Goal: Consume media (video, audio)

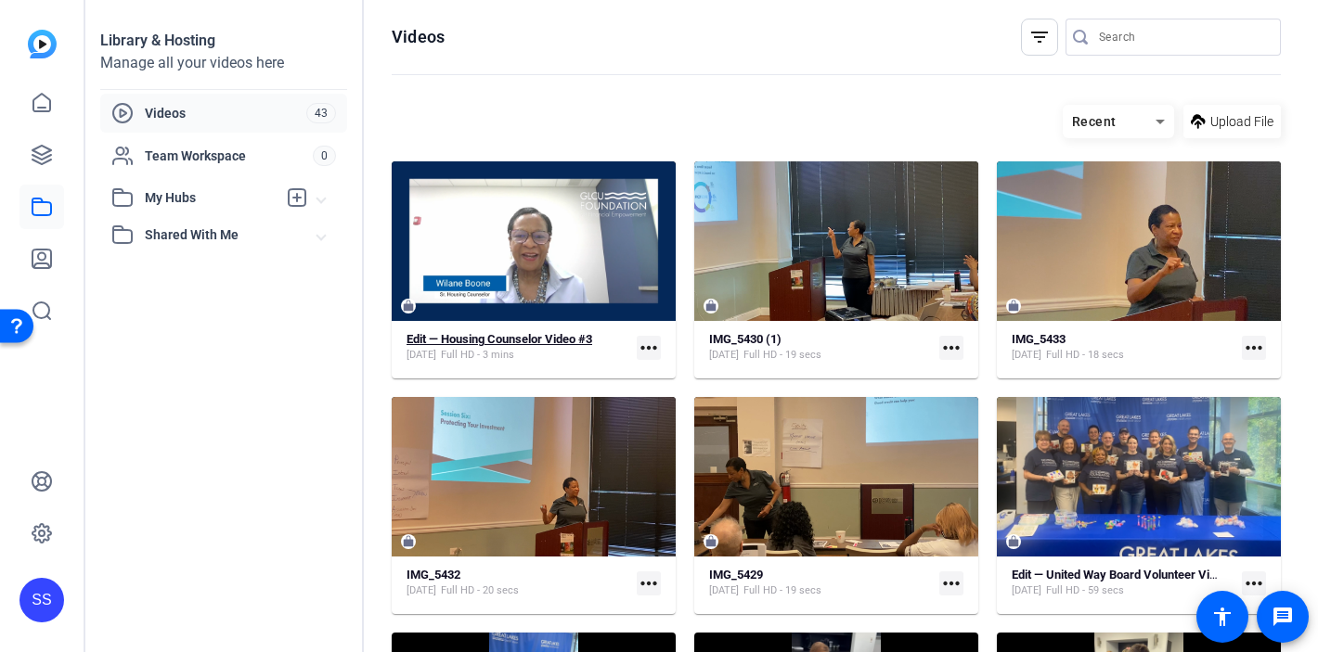
click at [503, 349] on span "Full HD - 3 mins" at bounding box center [477, 355] width 73 height 15
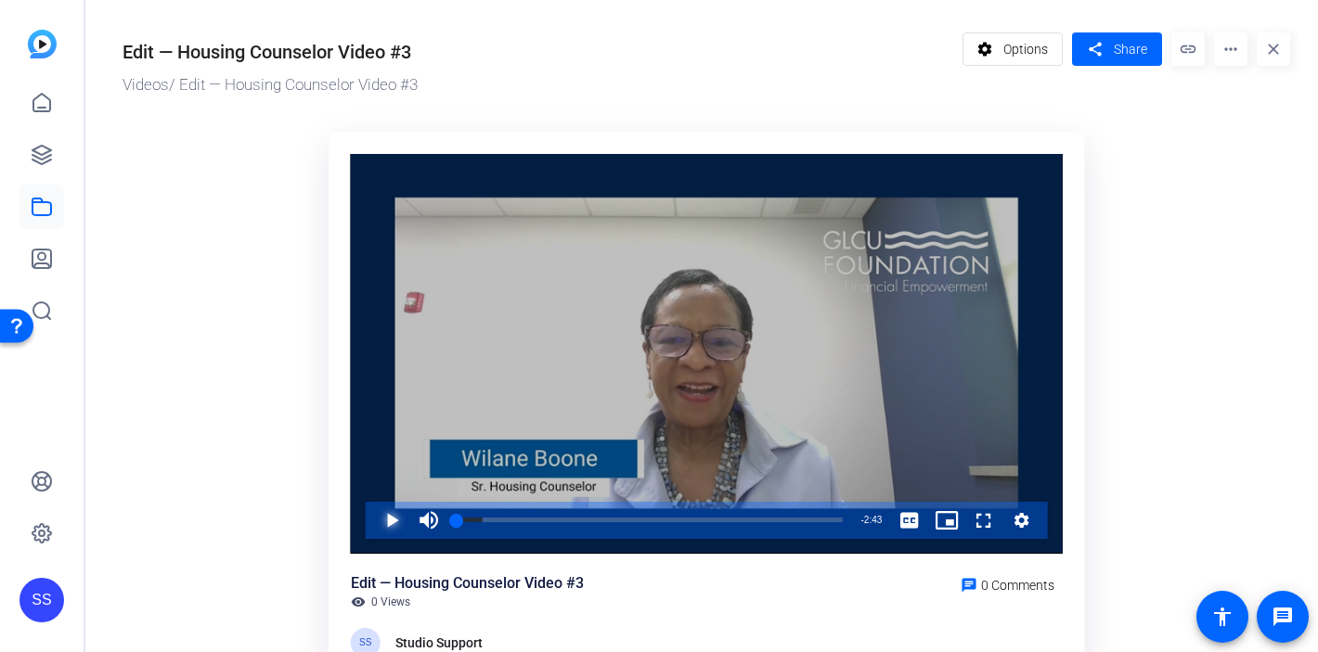
click at [373, 519] on span "Video Player" at bounding box center [373, 520] width 0 height 37
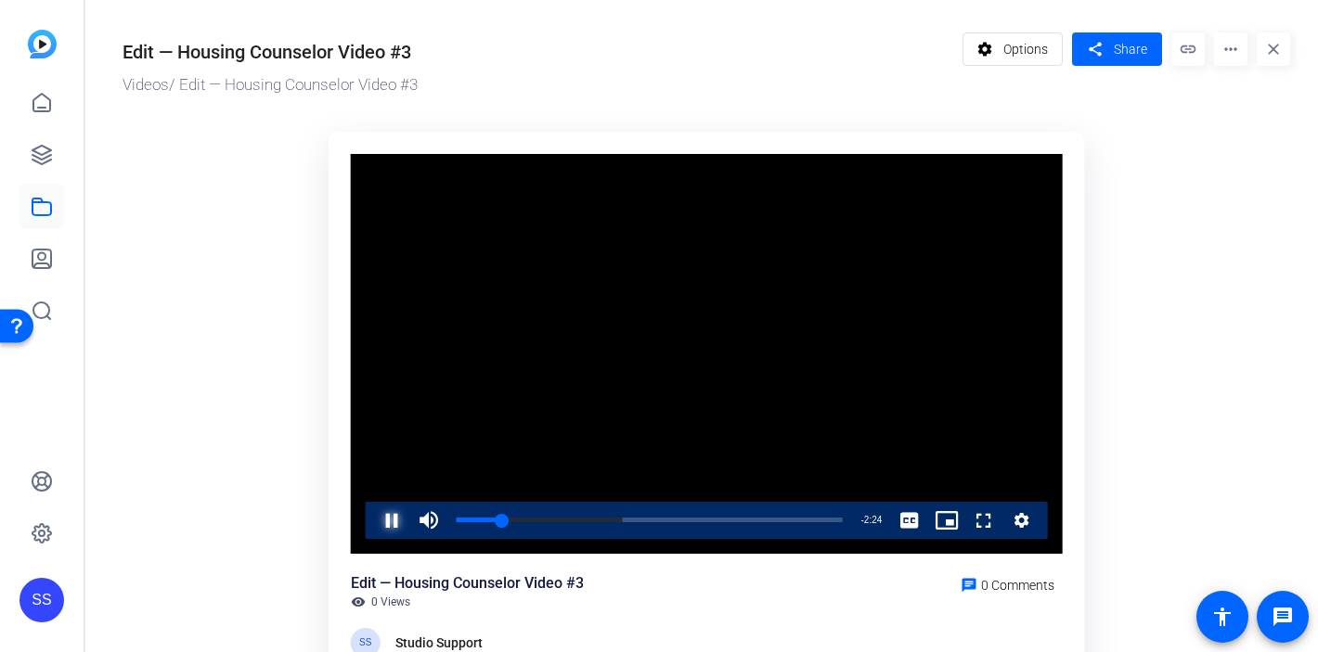
click at [373, 526] on span "Video Player" at bounding box center [373, 520] width 0 height 37
